Goal: Task Accomplishment & Management: Use online tool/utility

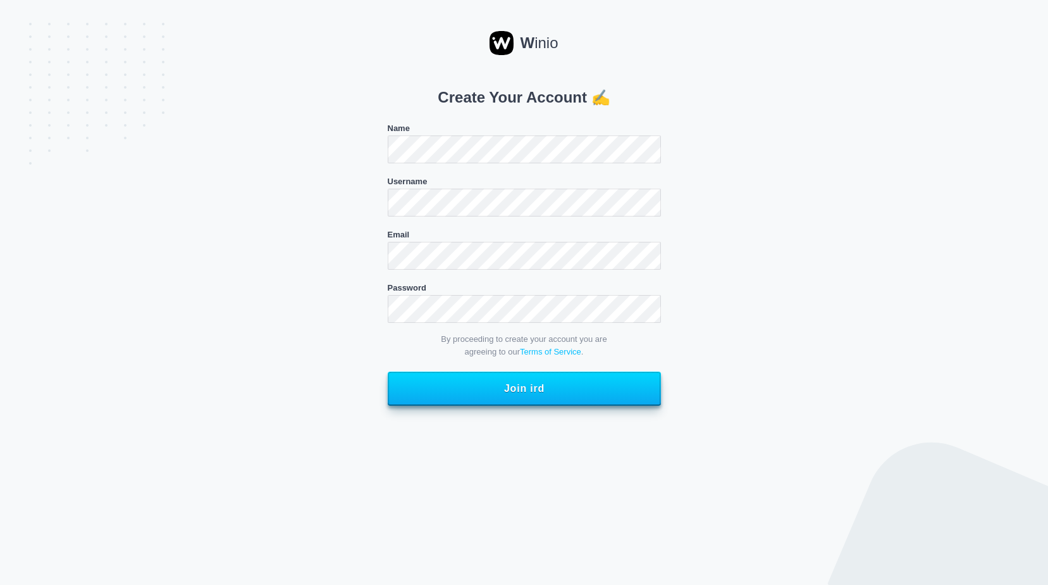
click at [463, 383] on button "Join ird" at bounding box center [524, 388] width 273 height 34
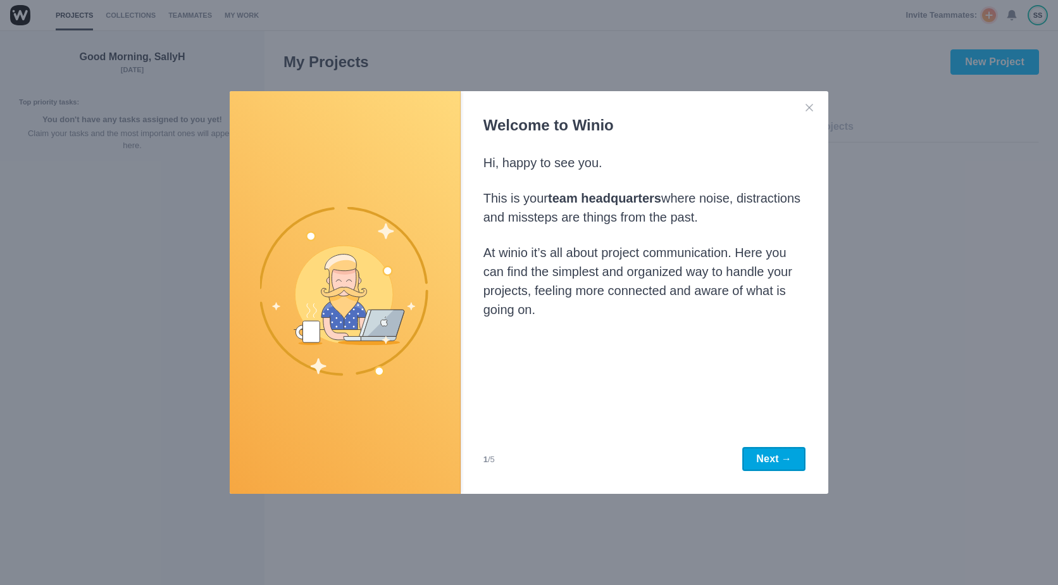
click at [758, 464] on button "Next →" at bounding box center [773, 459] width 63 height 24
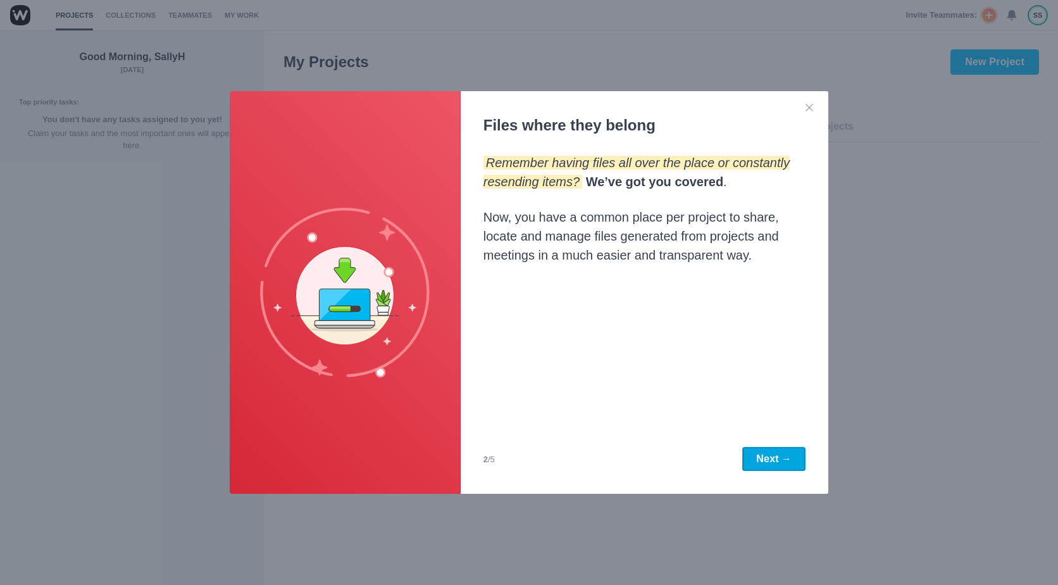
click at [758, 464] on button "Next →" at bounding box center [773, 459] width 63 height 24
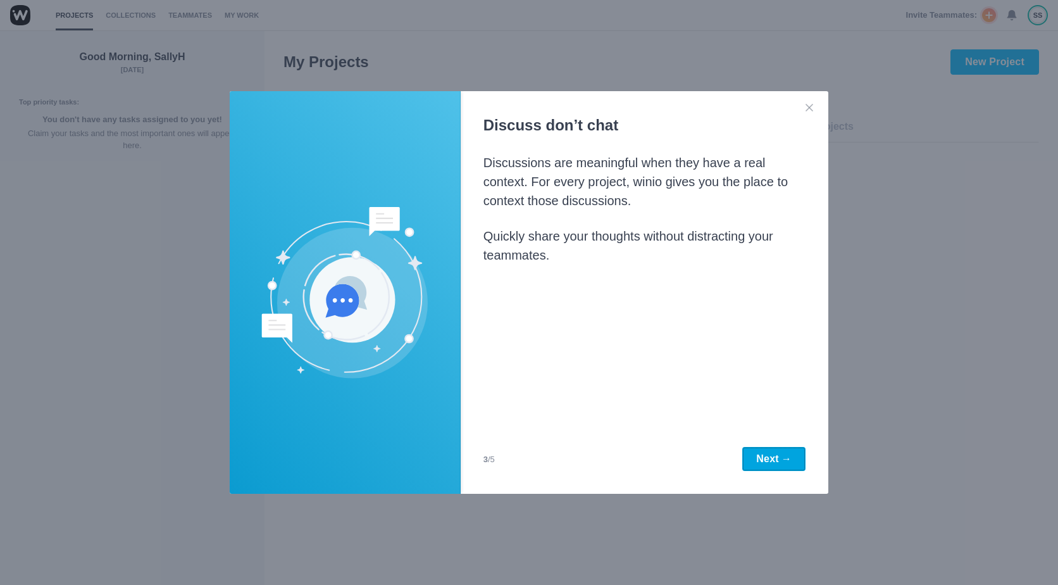
click at [758, 464] on button "Next →" at bounding box center [773, 459] width 63 height 24
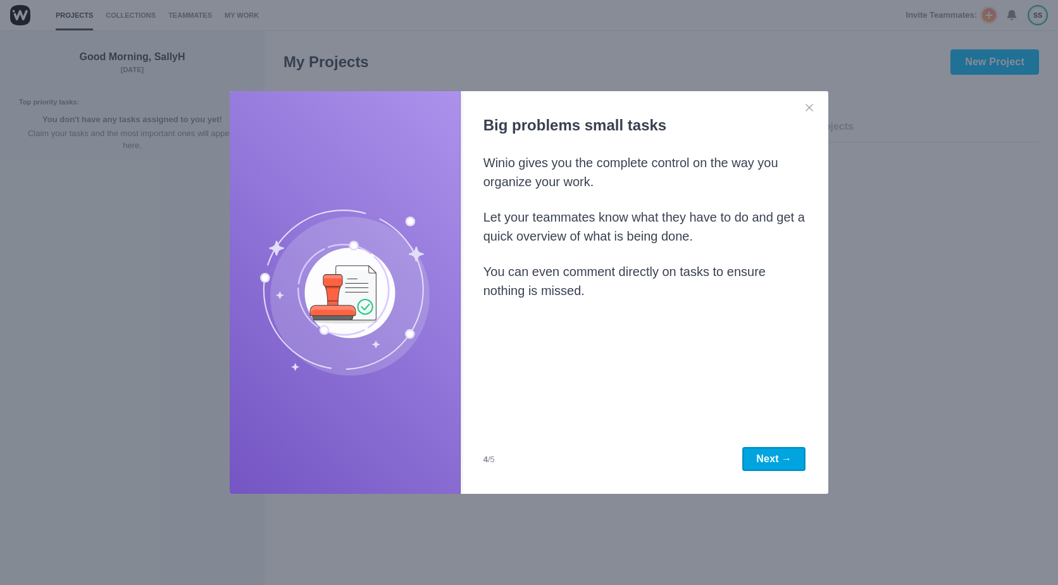
click at [758, 464] on button "Next →" at bounding box center [773, 459] width 63 height 24
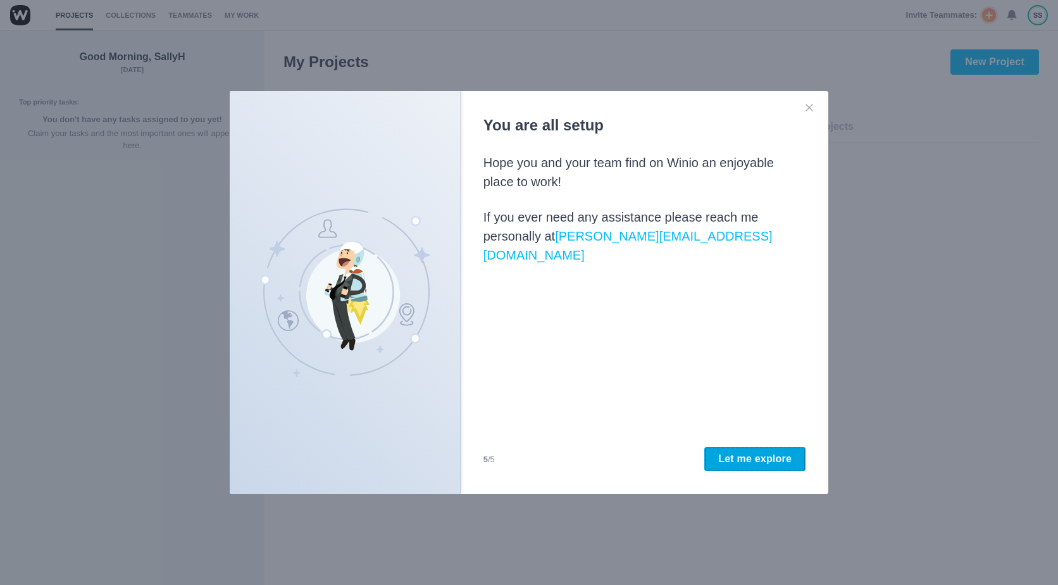
click at [758, 464] on button "Let me explore" at bounding box center [754, 459] width 101 height 24
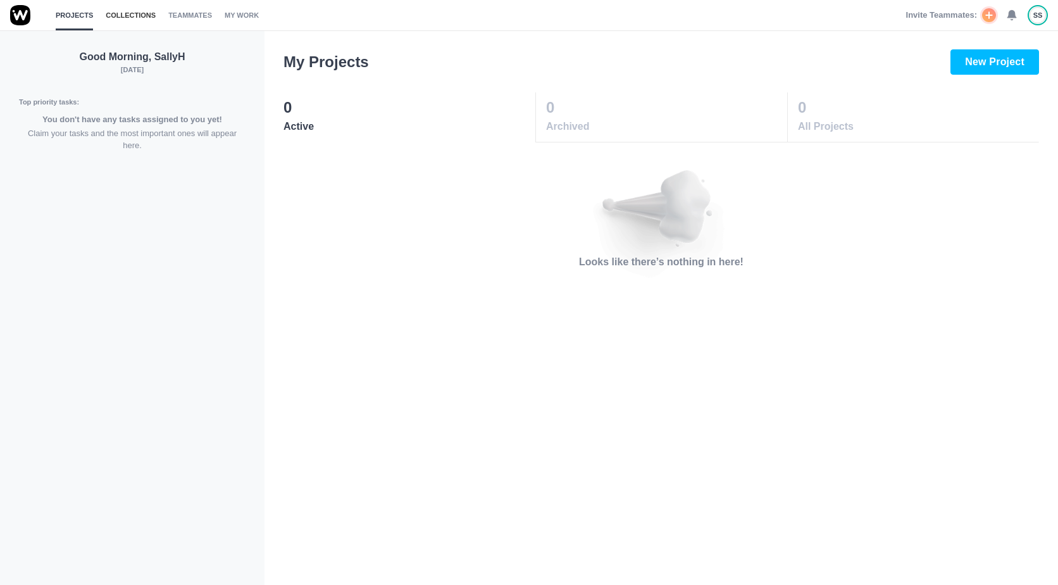
click at [124, 18] on link "Collections" at bounding box center [131, 15] width 50 height 30
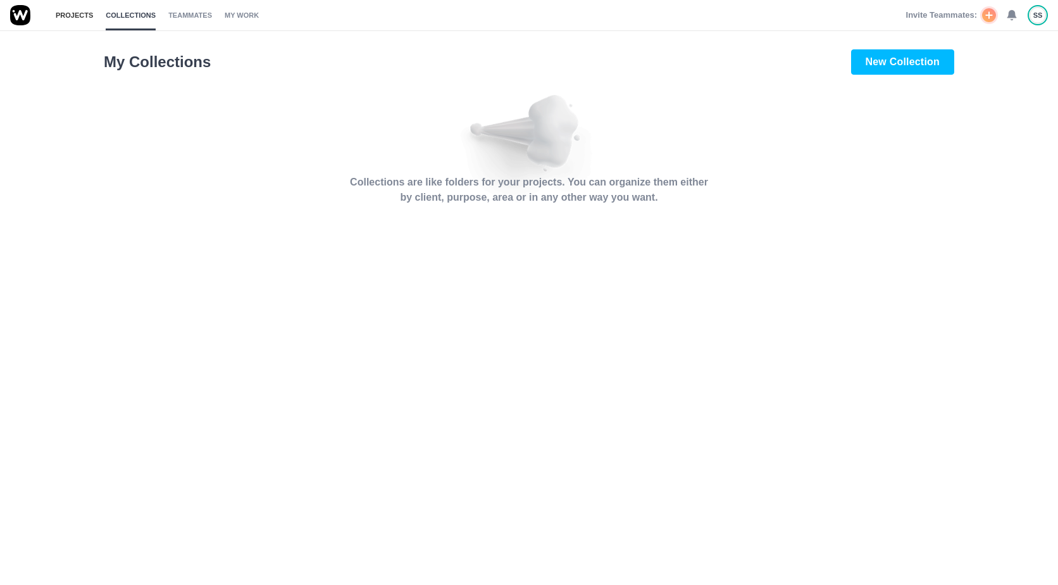
click at [70, 11] on link "Projects" at bounding box center [74, 15] width 37 height 30
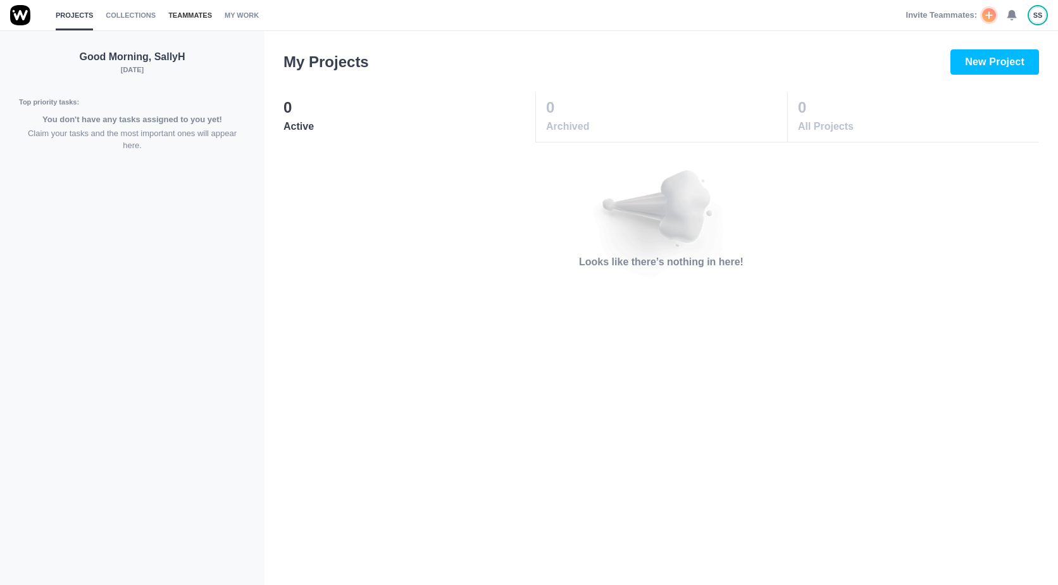
click at [170, 16] on link "Teammates" at bounding box center [190, 15] width 44 height 30
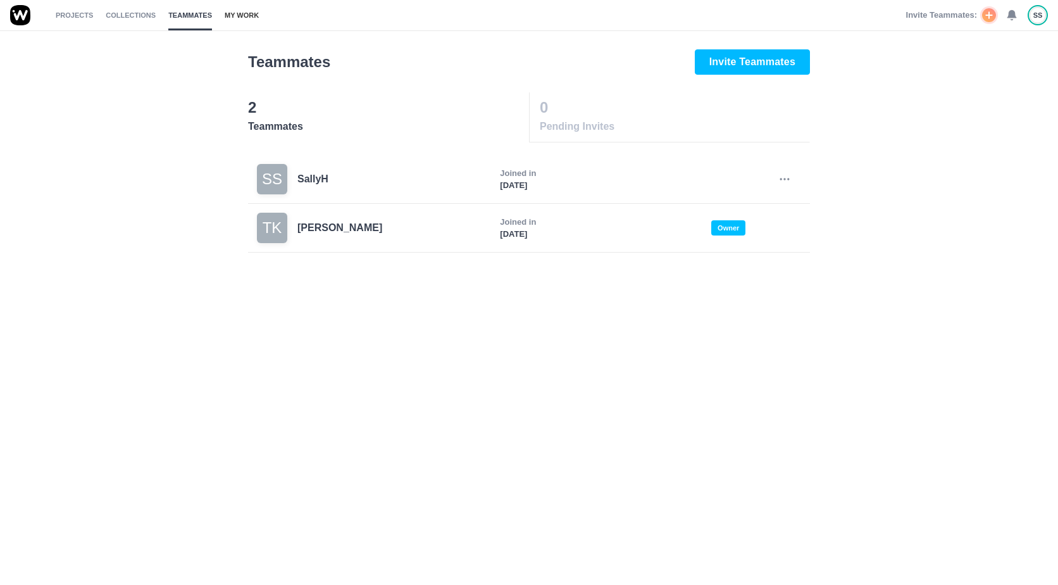
click at [228, 15] on link "My Work" at bounding box center [242, 15] width 34 height 30
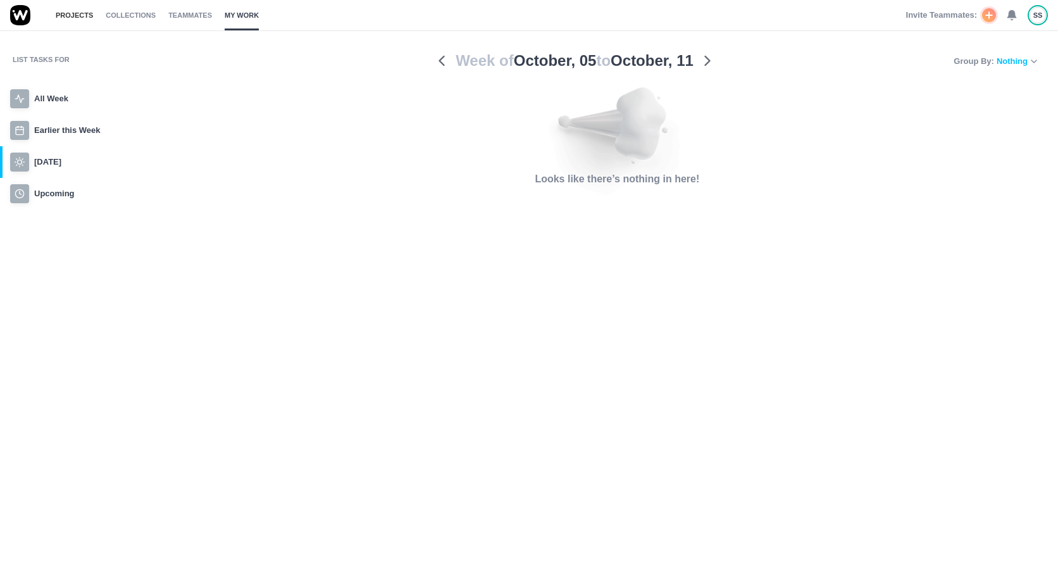
click at [80, 9] on link "Projects" at bounding box center [74, 15] width 37 height 30
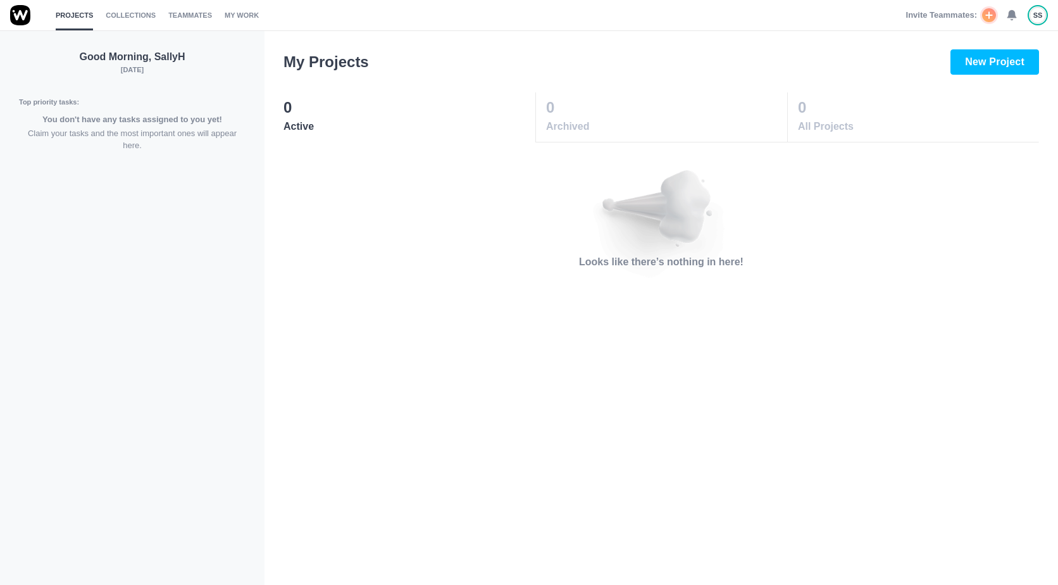
click at [1033, 16] on div "SS" at bounding box center [1037, 15] width 16 height 16
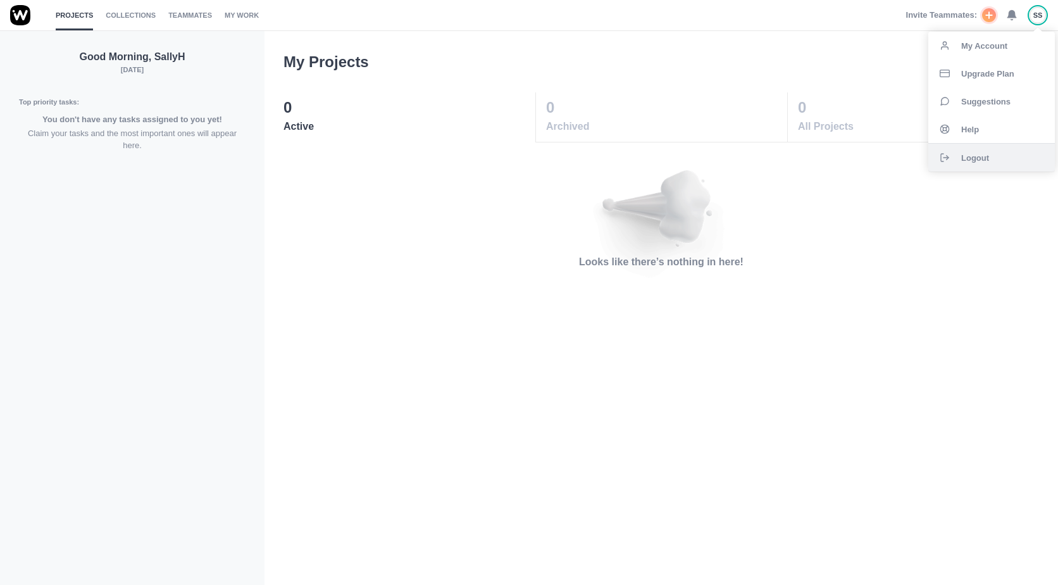
click at [967, 158] on span "Logout" at bounding box center [975, 158] width 28 height 8
